Goal: Information Seeking & Learning: Understand process/instructions

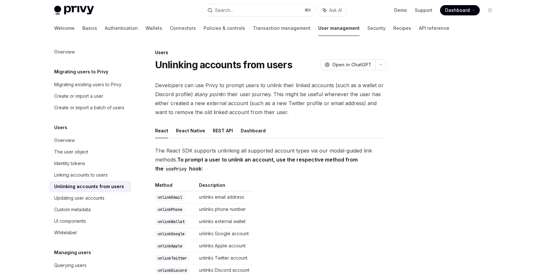
scroll to position [21, 0]
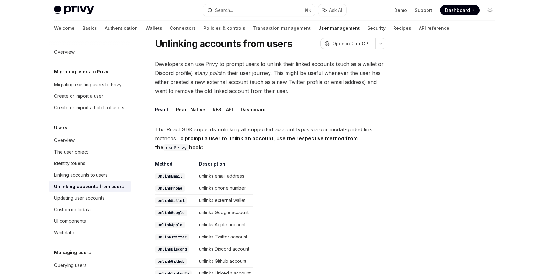
click at [186, 109] on button "React Native" at bounding box center [190, 109] width 29 height 15
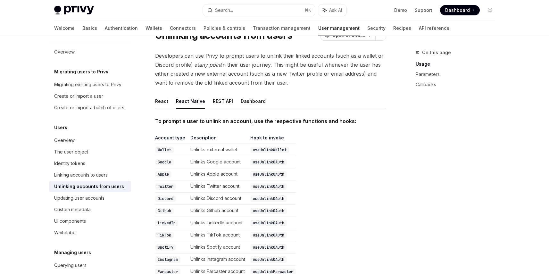
scroll to position [34, 0]
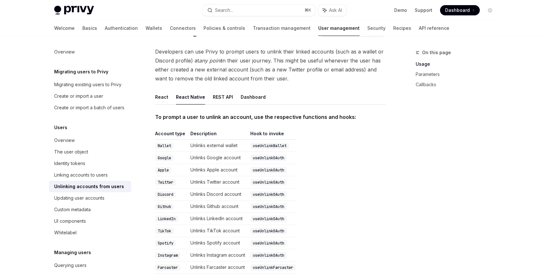
click at [169, 101] on ul "React React Native REST API Dashboard" at bounding box center [270, 96] width 231 height 15
click at [163, 97] on button "React" at bounding box center [161, 96] width 13 height 15
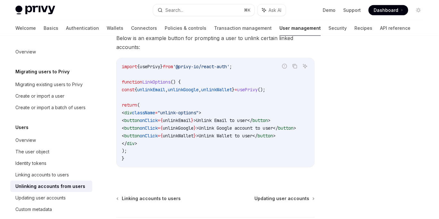
scroll to position [396, 0]
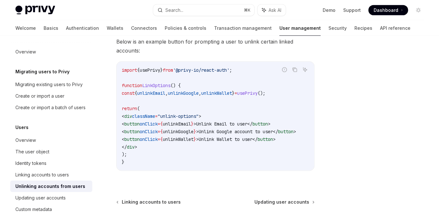
click at [159, 67] on span "usePrivy" at bounding box center [150, 70] width 20 height 6
click at [158, 67] on span "usePrivy" at bounding box center [150, 70] width 20 height 6
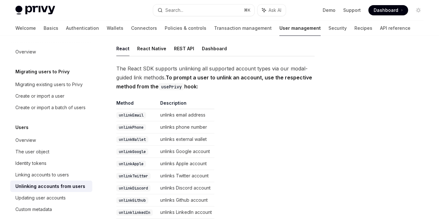
scroll to position [99, 0]
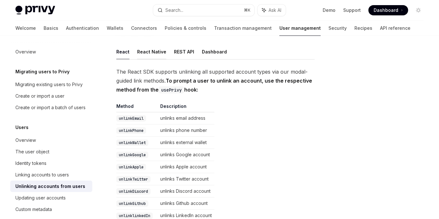
click at [144, 52] on button "React Native" at bounding box center [151, 51] width 29 height 15
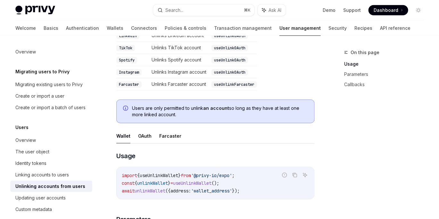
scroll to position [225, 0]
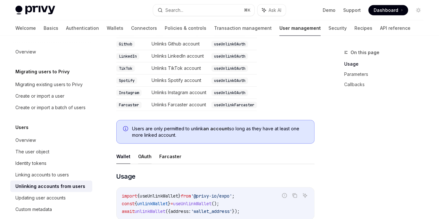
click at [143, 149] on button "OAuth" at bounding box center [144, 156] width 13 height 15
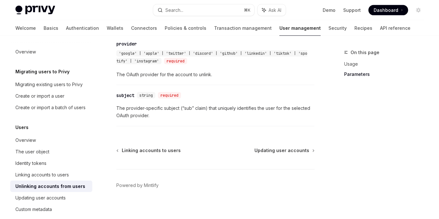
scroll to position [417, 0]
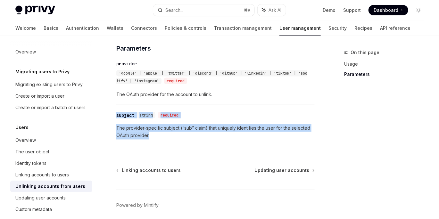
drag, startPoint x: 162, startPoint y: 132, endPoint x: 111, endPoint y: 103, distance: 58.6
copy div "subject string required The provider-specific subject (“sub” claim) that unique…"
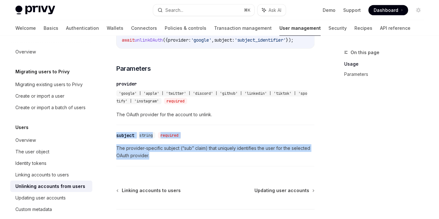
scroll to position [380, 0]
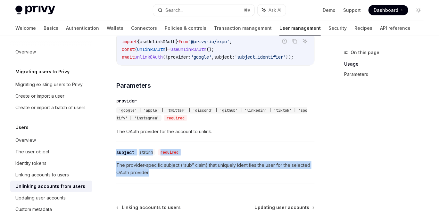
click at [186, 154] on div "​ subject string required The provider-specific subject (“sub” claim) that uniq…" at bounding box center [215, 164] width 198 height 38
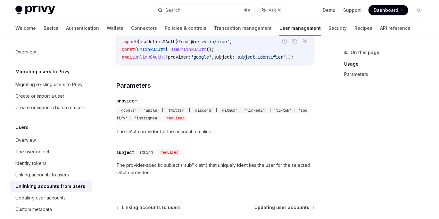
scroll to position [360, 0]
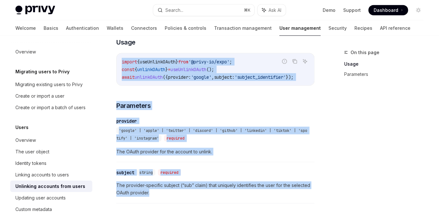
drag, startPoint x: 163, startPoint y: 185, endPoint x: 112, endPoint y: 52, distance: 143.0
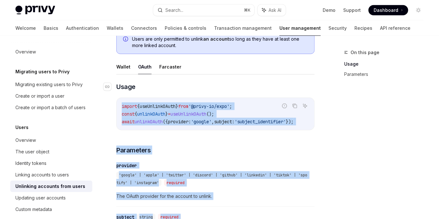
scroll to position [301, 0]
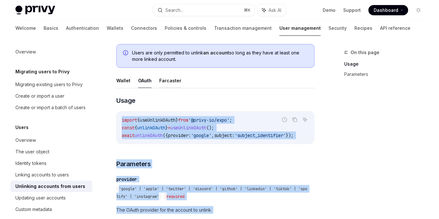
click at [162, 76] on button "Farcaster" at bounding box center [170, 80] width 22 height 15
type textarea "*"
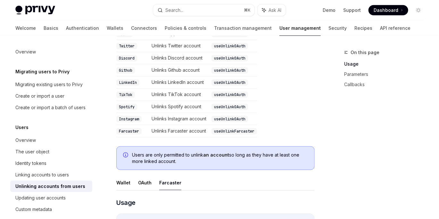
scroll to position [196, 0]
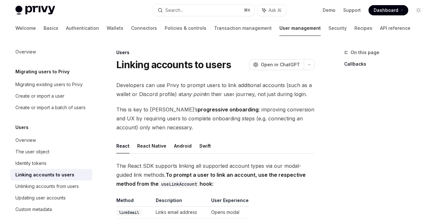
scroll to position [556, 0]
